Goal: Transaction & Acquisition: Purchase product/service

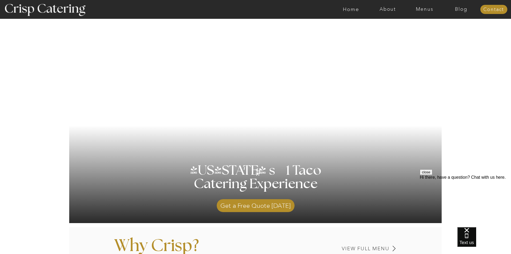
drag, startPoint x: 512, startPoint y: 43, endPoint x: 41, endPoint y: 17, distance: 471.4
click at [423, 10] on nav "Menus" at bounding box center [424, 9] width 37 height 5
click at [415, 32] on nav "Winter (Sep-Feb)" at bounding box center [424, 31] width 44 height 5
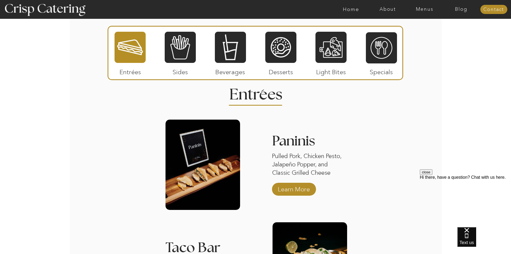
scroll to position [627, 0]
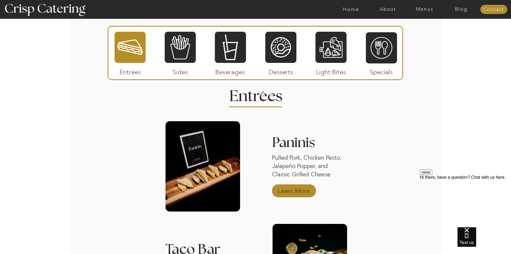
click at [293, 192] on p "Learn More" at bounding box center [294, 189] width 36 height 16
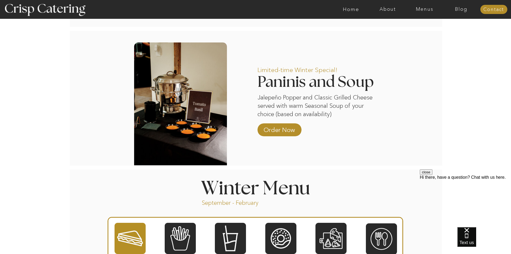
scroll to position [431, 0]
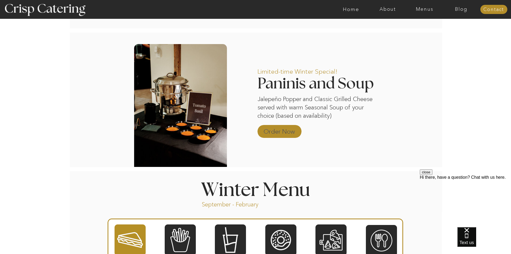
click at [262, 130] on p "Order Now" at bounding box center [280, 130] width 36 height 16
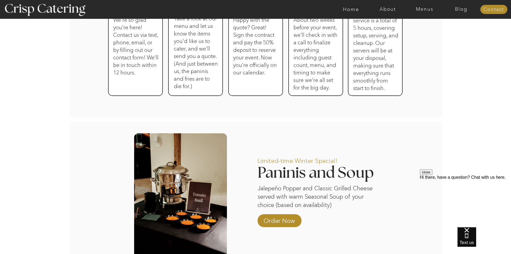
scroll to position [353, 0]
